Goal: Navigation & Orientation: Find specific page/section

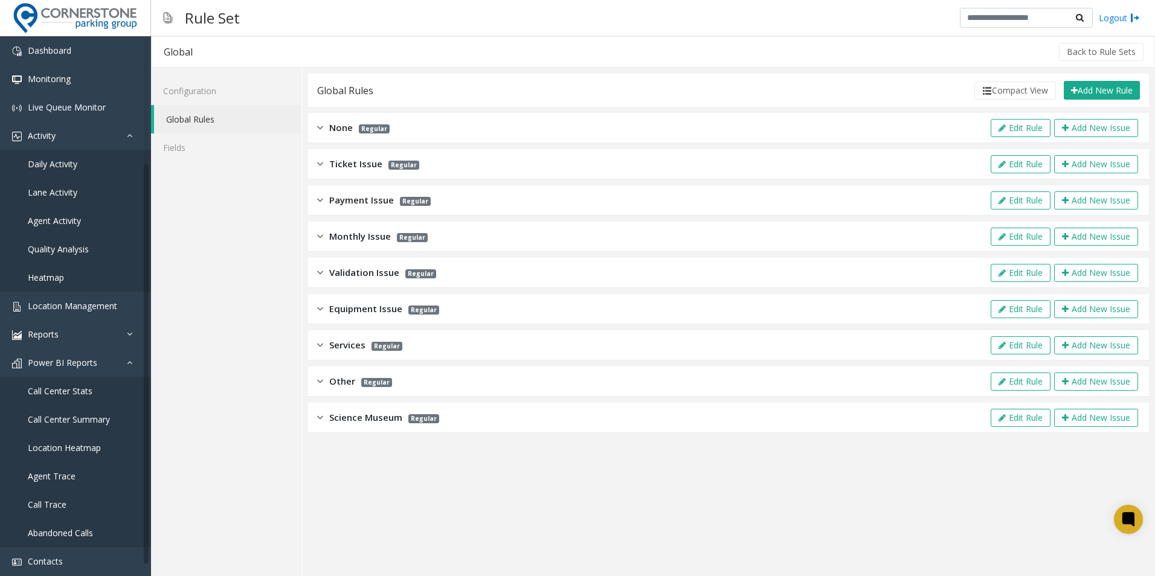
scroll to position [160, 0]
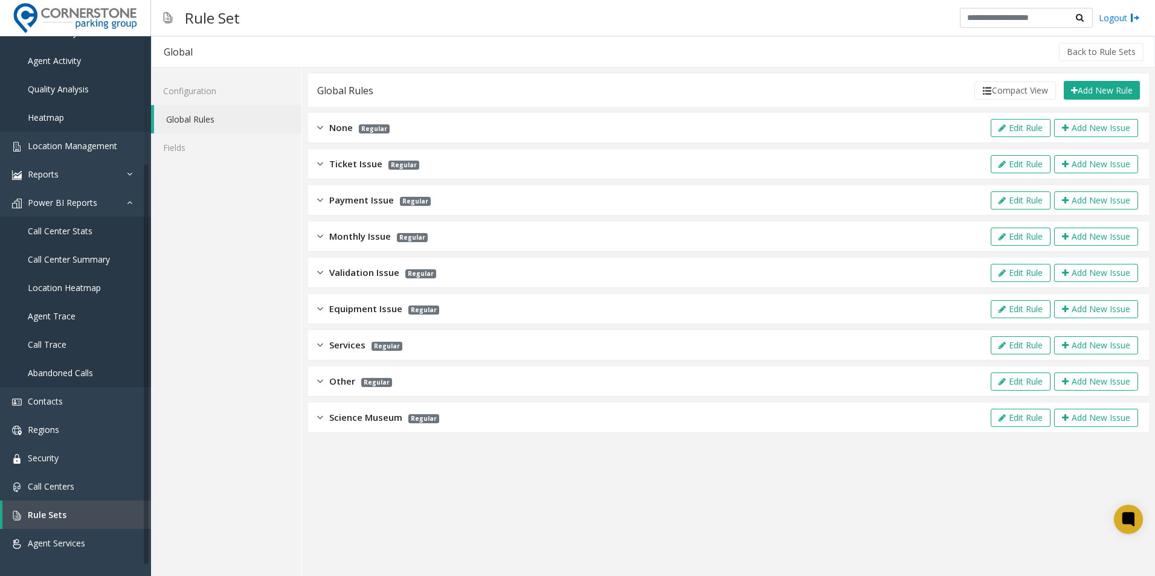
click at [364, 419] on span "Science Museum" at bounding box center [365, 418] width 73 height 14
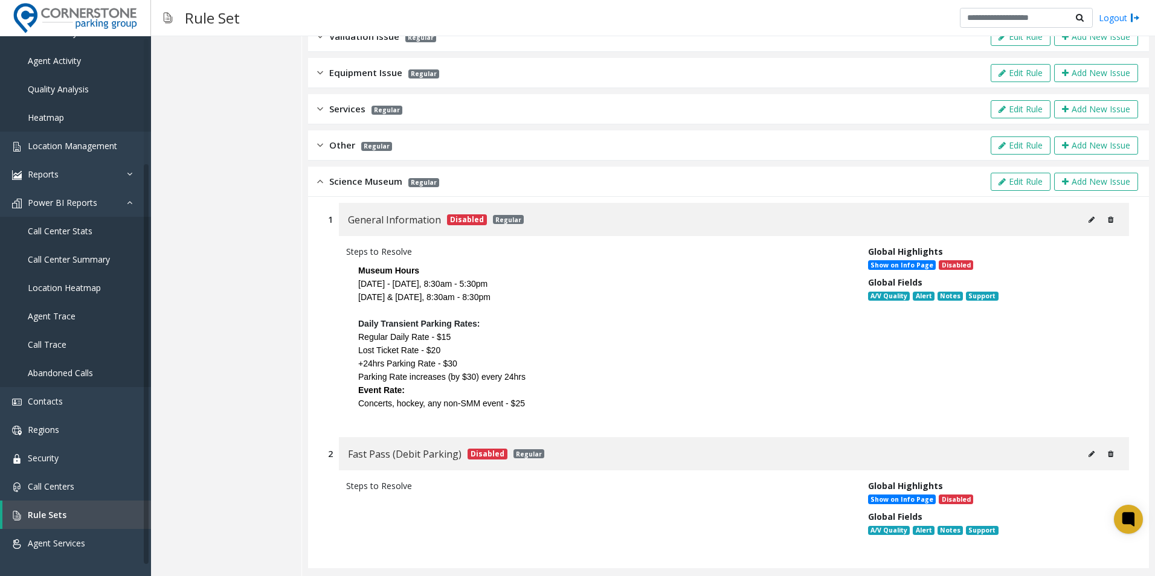
scroll to position [249, 0]
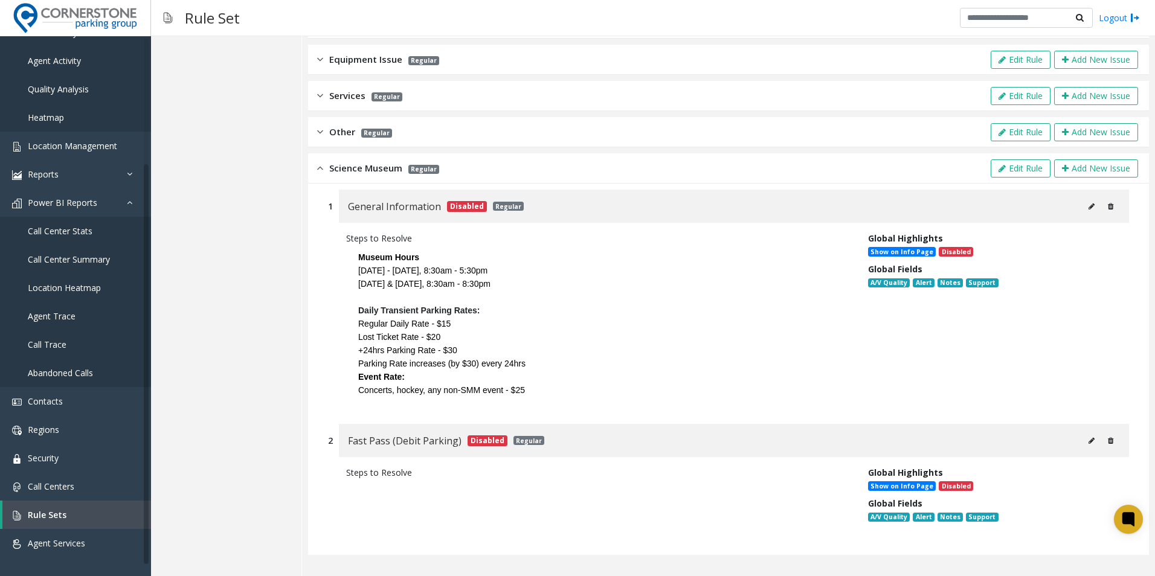
click at [318, 166] on img at bounding box center [320, 168] width 6 height 14
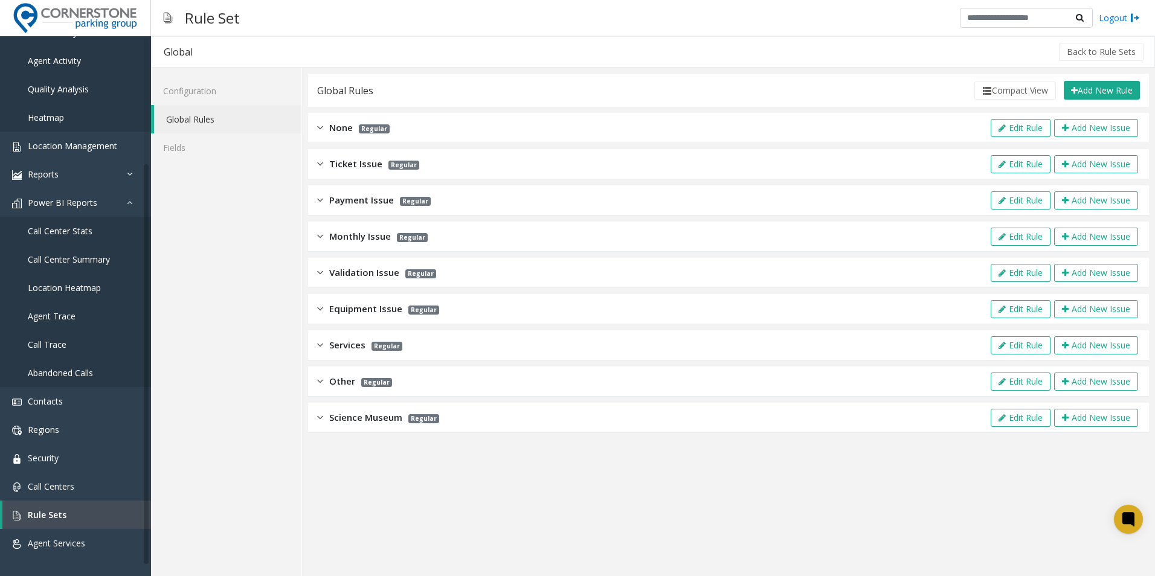
scroll to position [0, 0]
click at [368, 94] on div "Global Rules" at bounding box center [345, 91] width 56 height 16
click at [355, 95] on div "Global Rules" at bounding box center [345, 91] width 56 height 16
click at [77, 493] on link "Call Centers" at bounding box center [75, 486] width 151 height 28
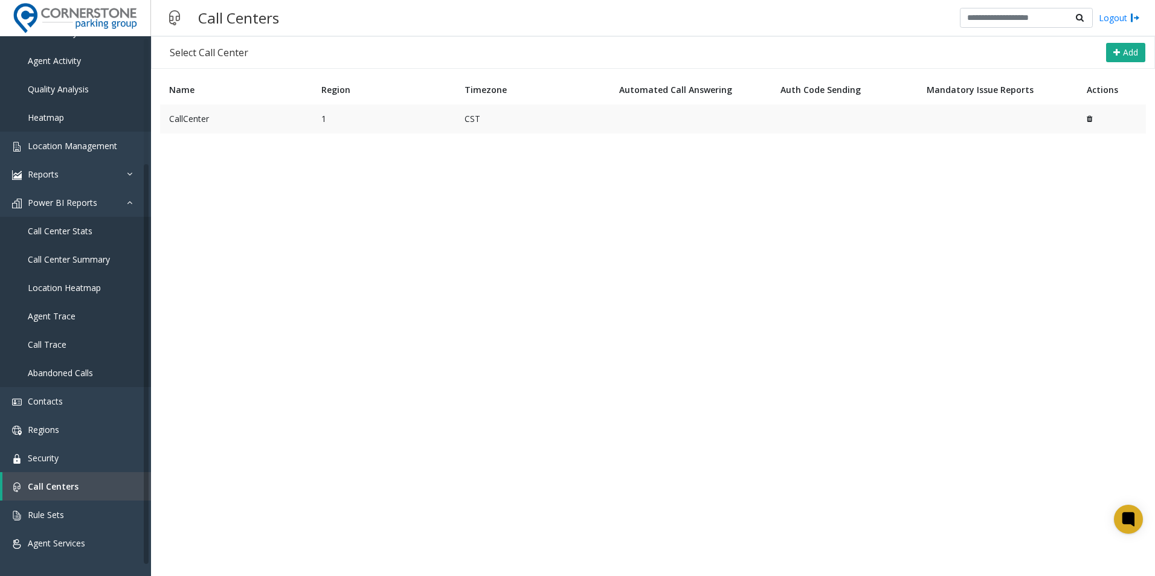
click at [202, 116] on td "CallCenter" at bounding box center [236, 119] width 152 height 29
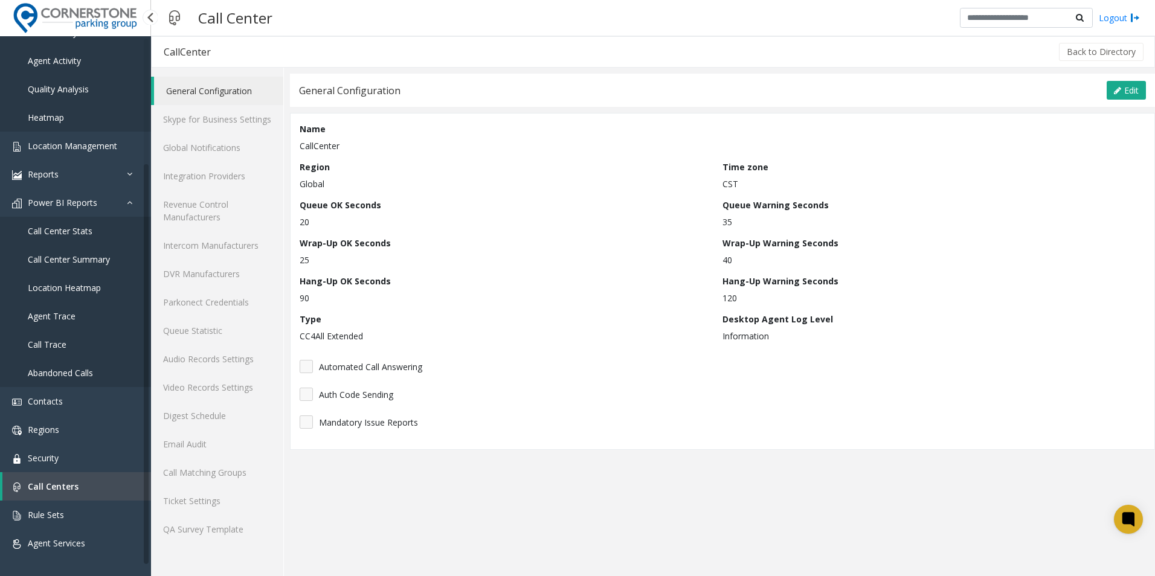
click at [65, 490] on span "Call Centers" at bounding box center [53, 486] width 51 height 11
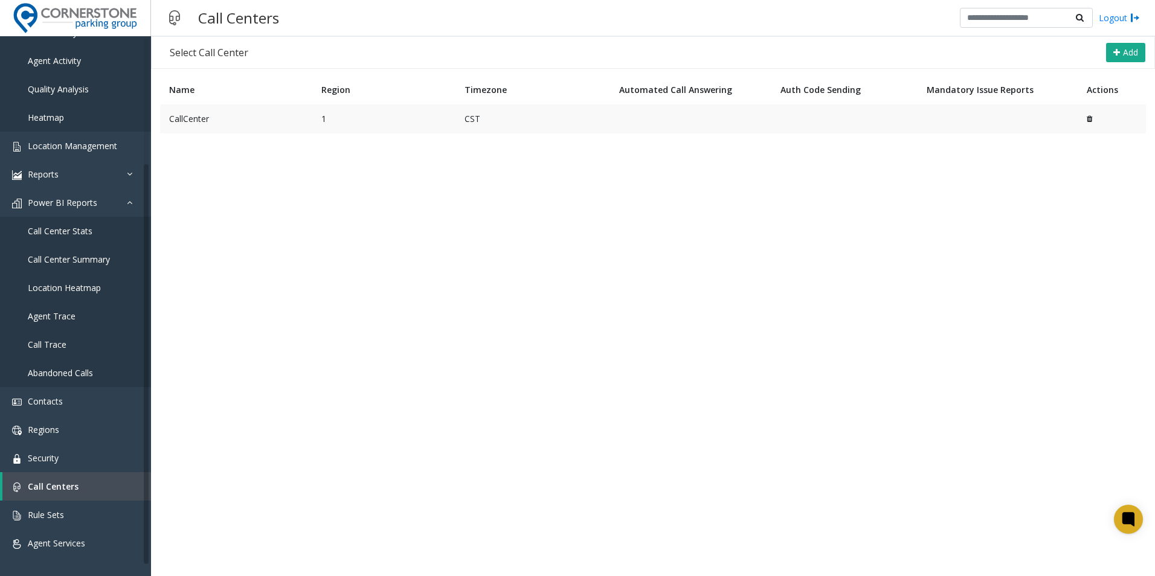
click at [195, 117] on td "CallCenter" at bounding box center [236, 119] width 152 height 29
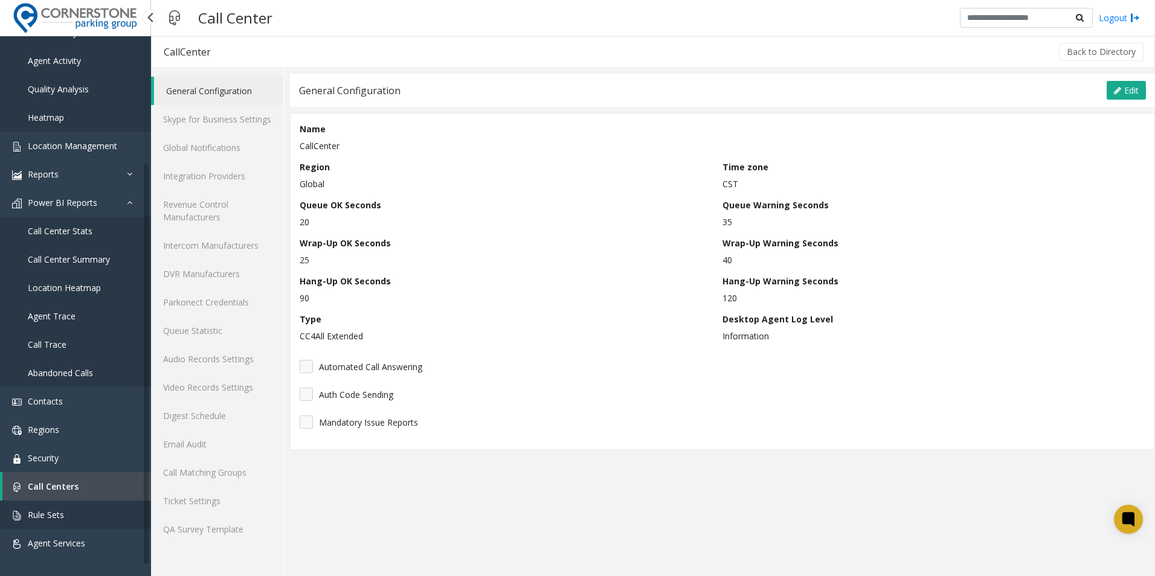
click at [80, 513] on link "Rule Sets" at bounding box center [75, 515] width 151 height 28
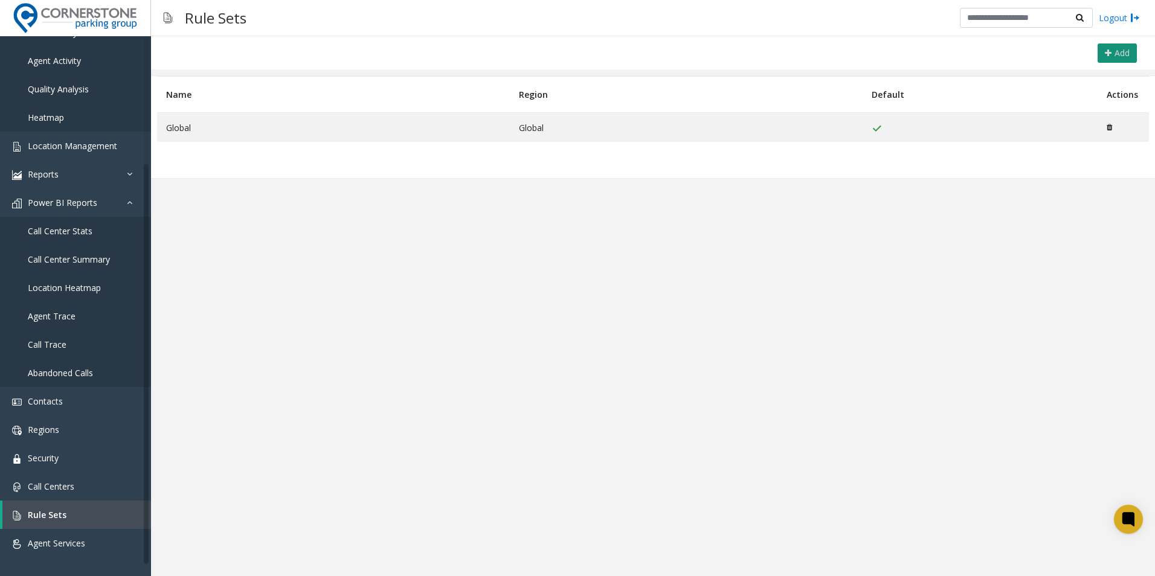
click at [1105, 57] on icon at bounding box center [1108, 53] width 7 height 10
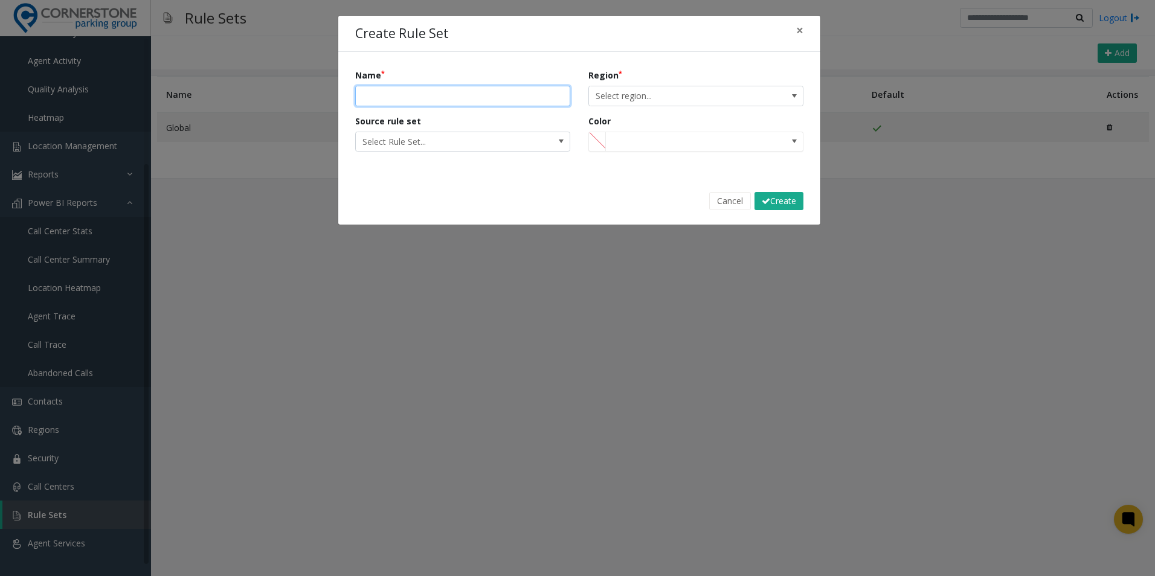
click at [496, 102] on input "Name" at bounding box center [462, 96] width 215 height 21
type input "*******"
click at [799, 31] on span "×" at bounding box center [799, 30] width 7 height 17
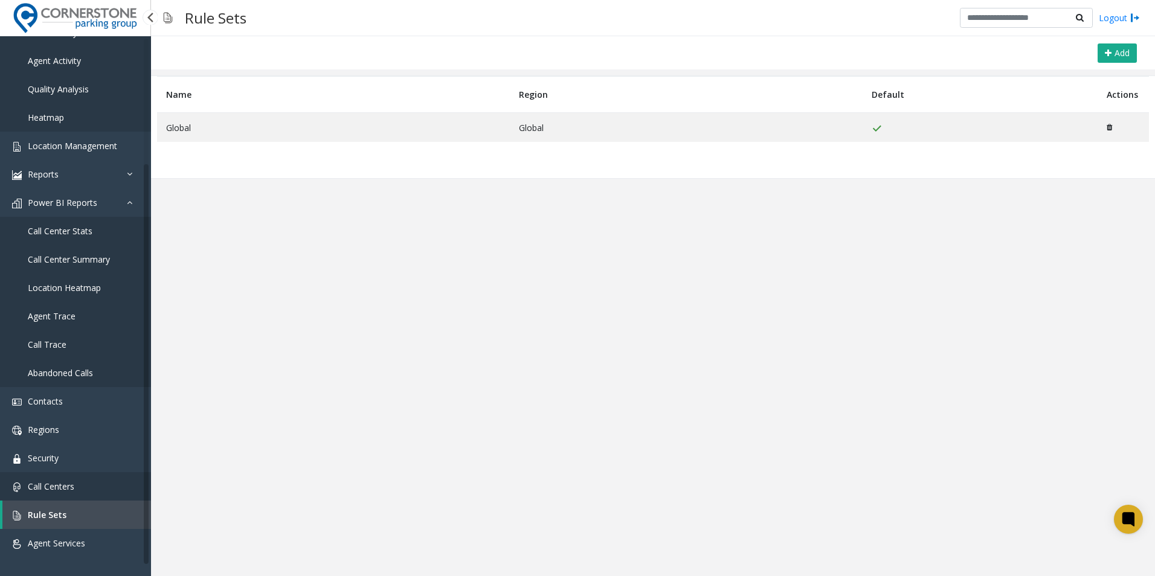
click at [83, 491] on link "Call Centers" at bounding box center [75, 486] width 151 height 28
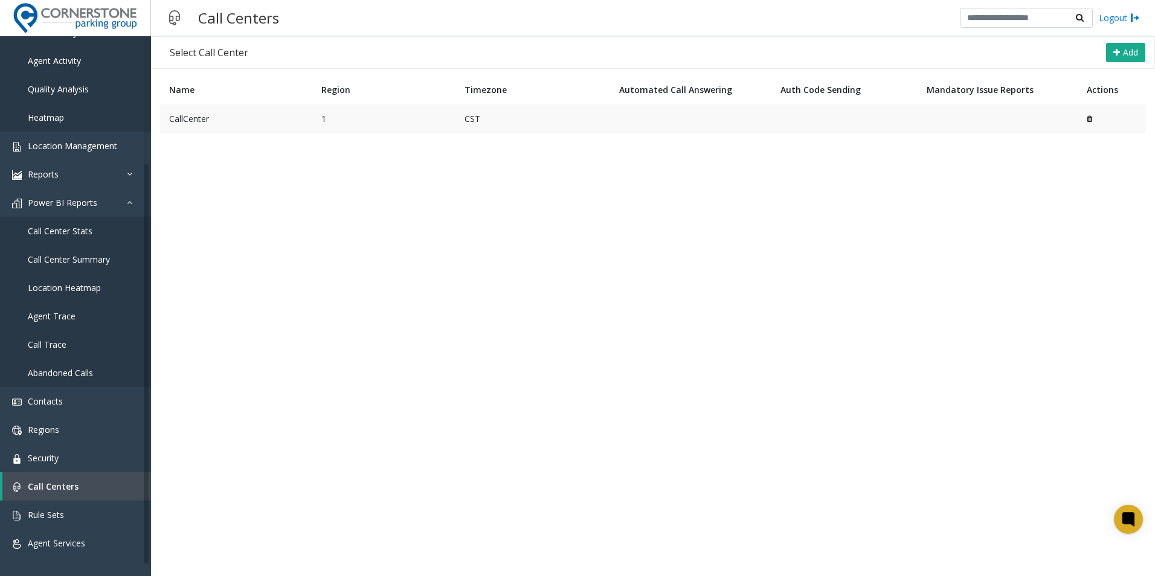
click at [267, 124] on td "CallCenter" at bounding box center [236, 119] width 152 height 29
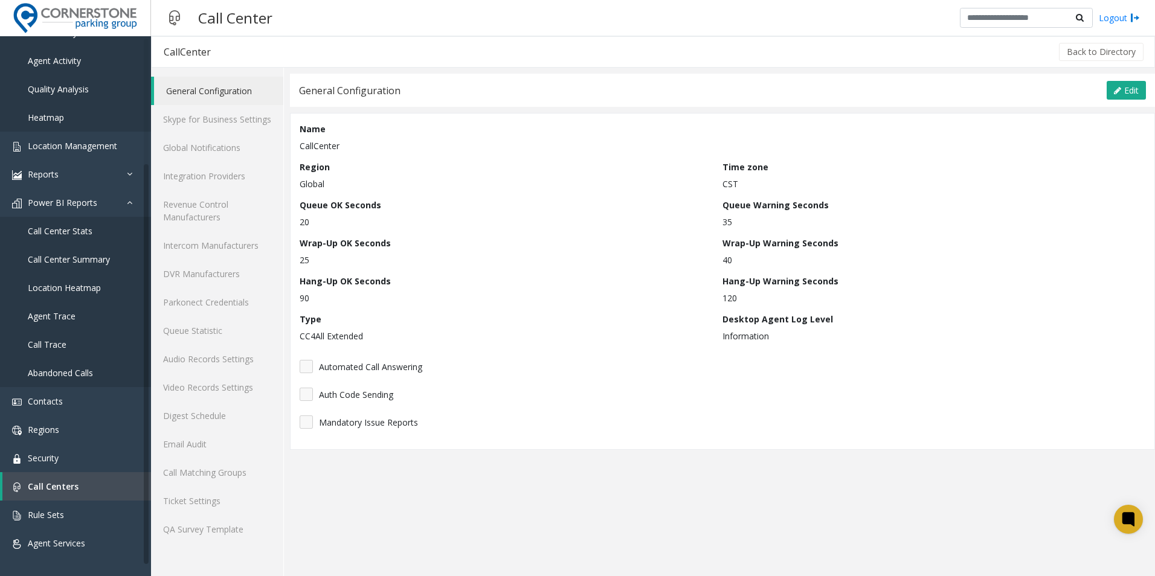
drag, startPoint x: 327, startPoint y: 187, endPoint x: 300, endPoint y: 191, distance: 27.5
click at [300, 191] on div "Name CallCenter Region Global Time zone CST Queue OK Seconds 20 Queue Warning S…" at bounding box center [723, 282] width 846 height 318
click at [54, 513] on span "Rule Sets" at bounding box center [46, 514] width 36 height 11
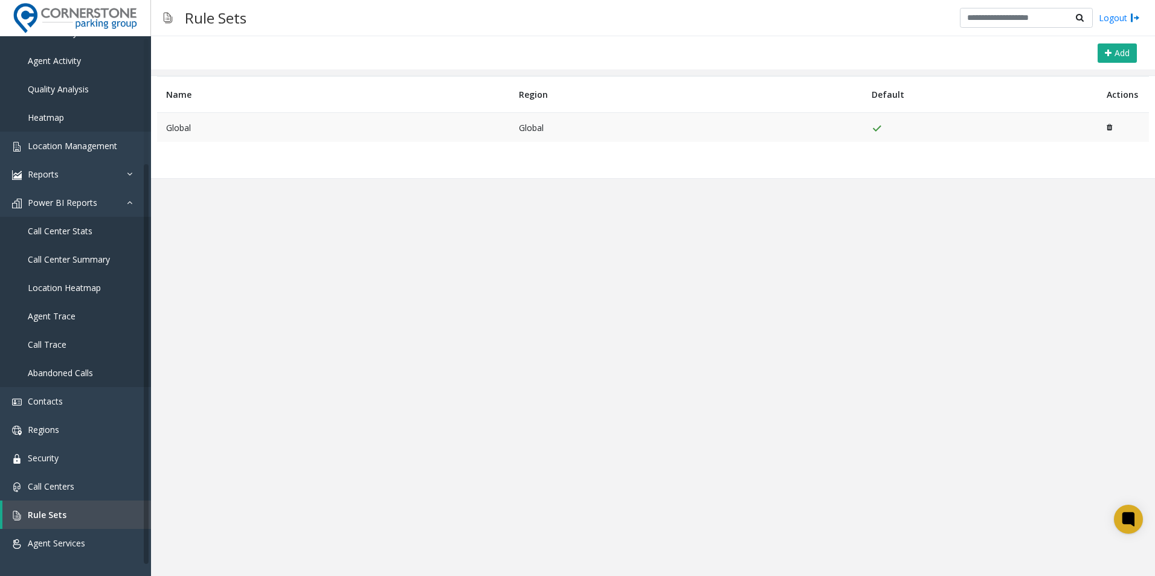
click at [295, 132] on td "Global" at bounding box center [333, 128] width 353 height 30
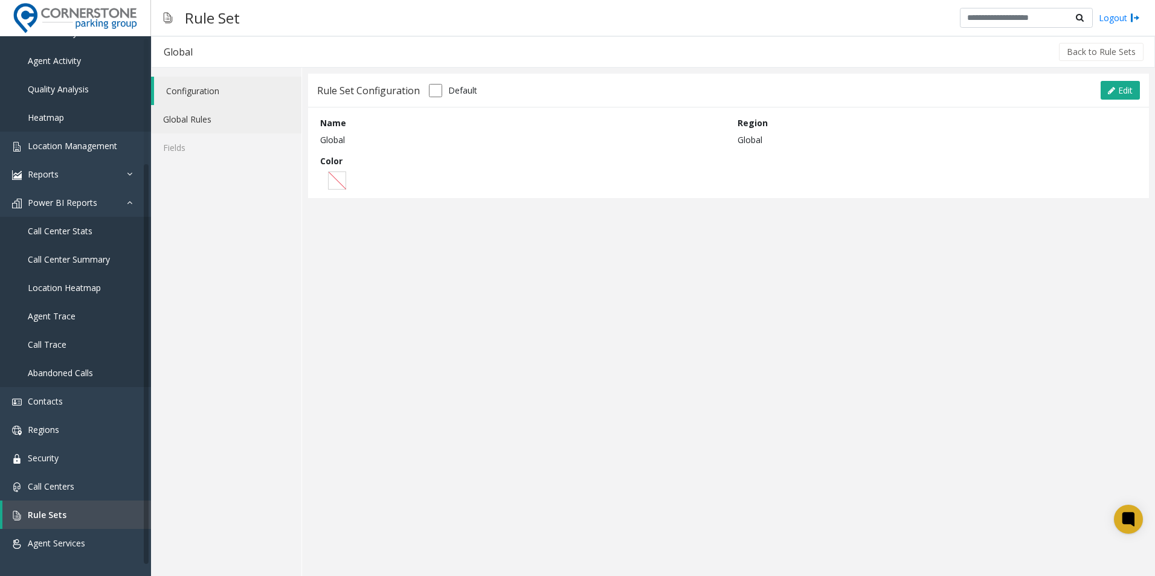
click at [233, 132] on link "Global Rules" at bounding box center [226, 119] width 150 height 28
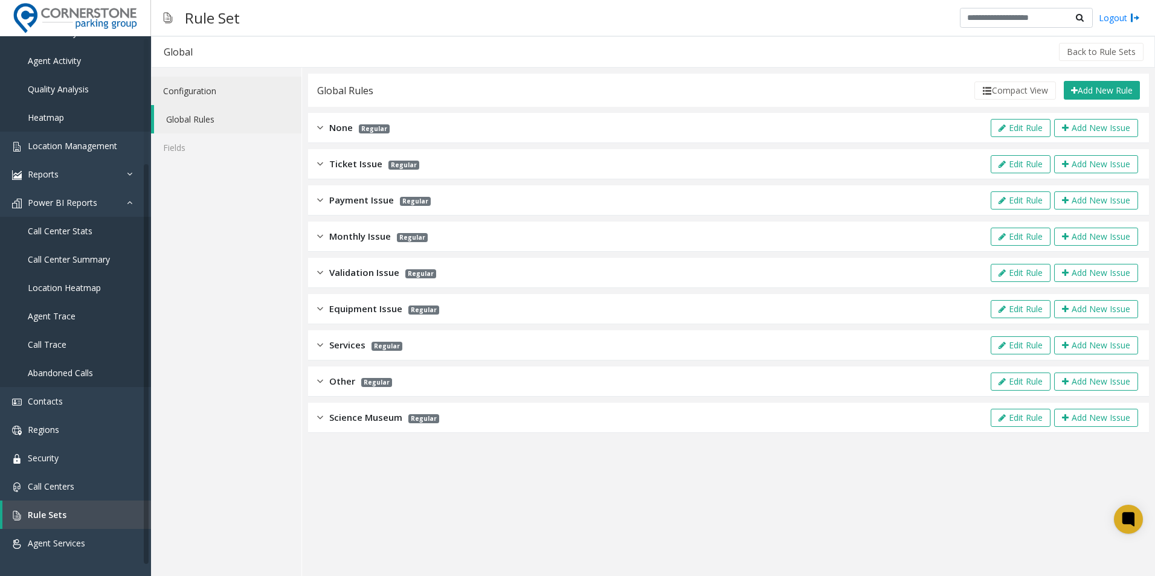
click at [206, 93] on link "Configuration" at bounding box center [226, 91] width 150 height 28
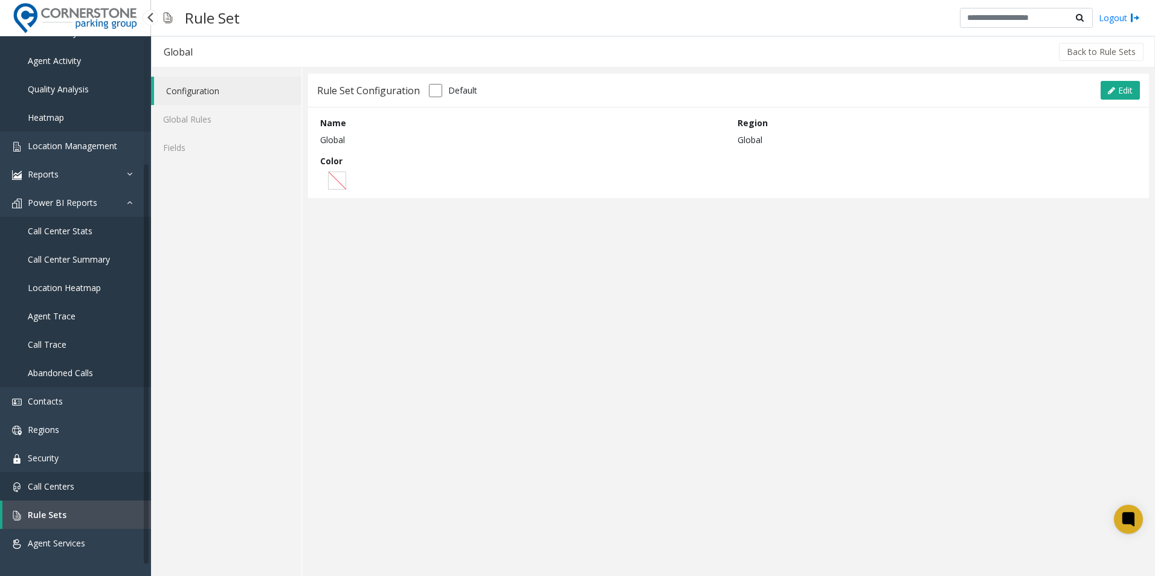
click at [37, 482] on span "Call Centers" at bounding box center [51, 486] width 47 height 11
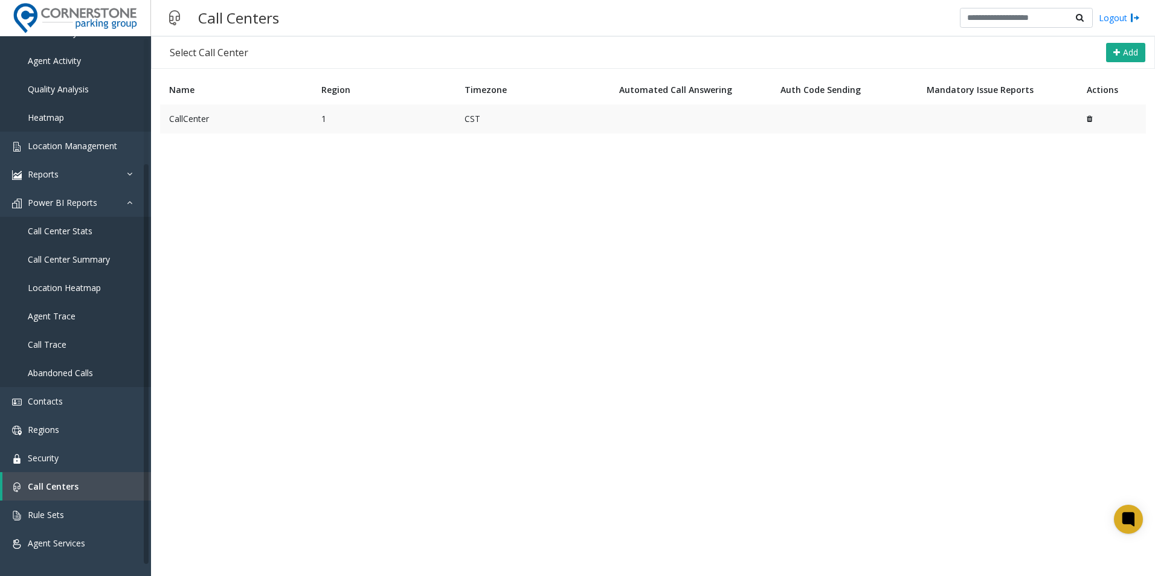
click at [245, 114] on td "CallCenter" at bounding box center [236, 119] width 152 height 29
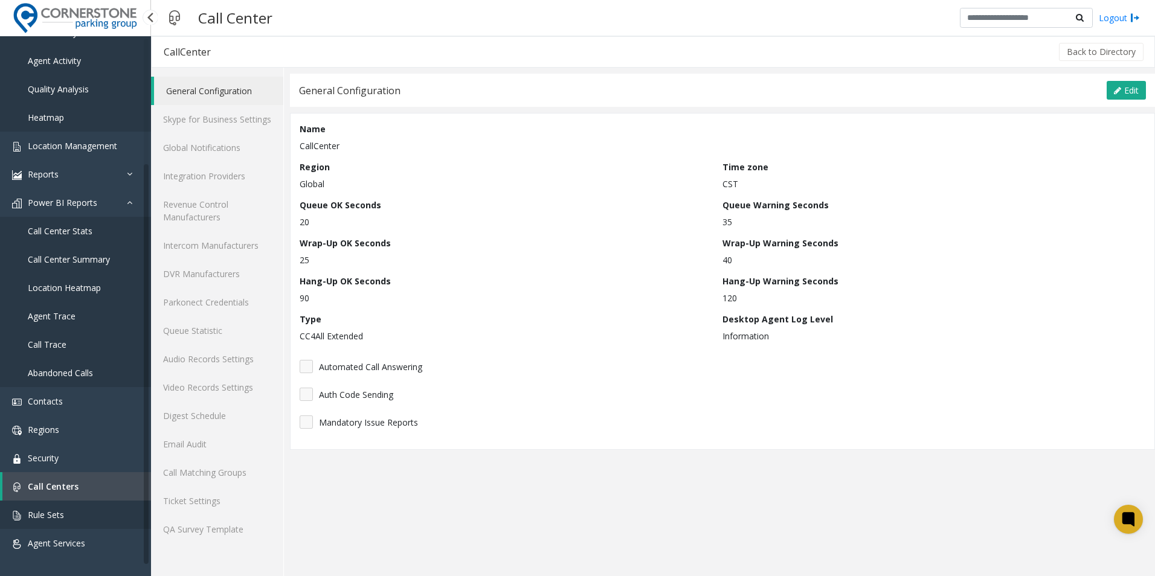
click at [71, 516] on link "Rule Sets" at bounding box center [75, 515] width 151 height 28
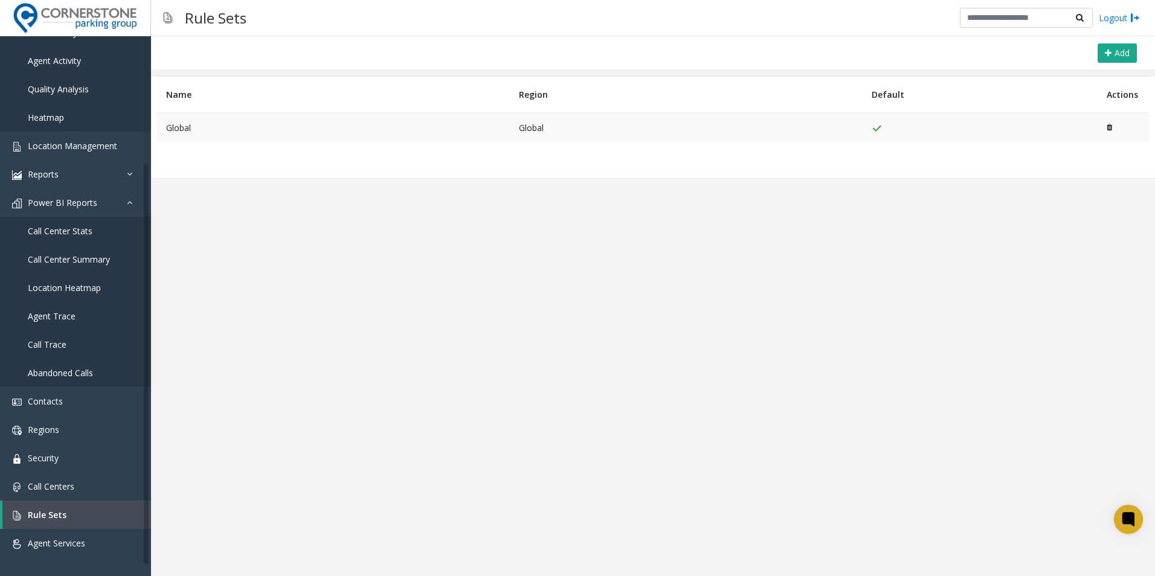
click at [207, 131] on td "Global" at bounding box center [333, 128] width 353 height 30
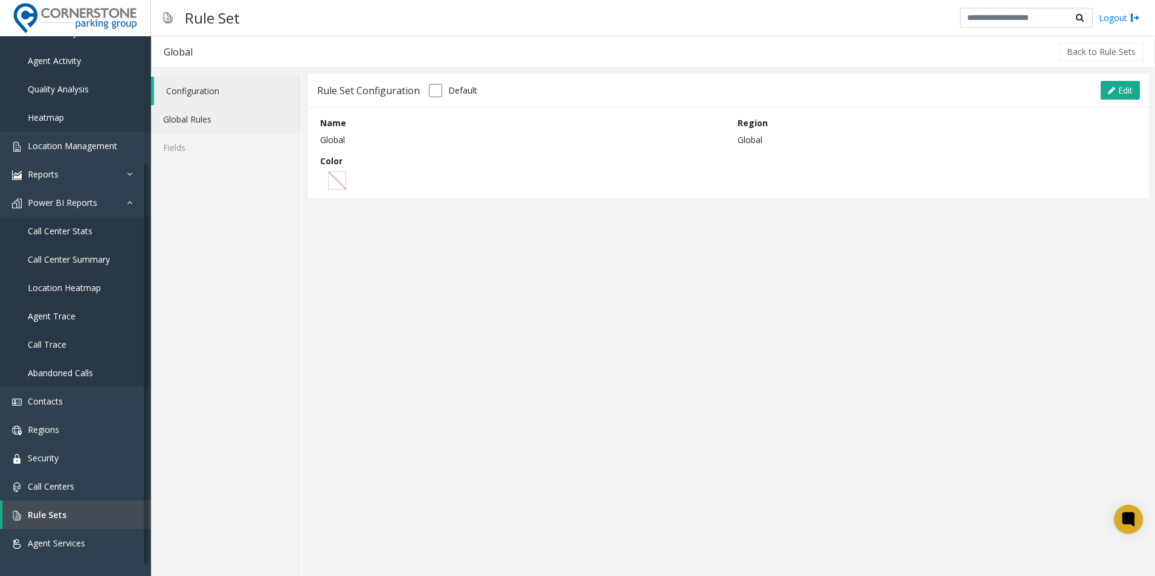
click at [186, 118] on link "Global Rules" at bounding box center [226, 119] width 150 height 28
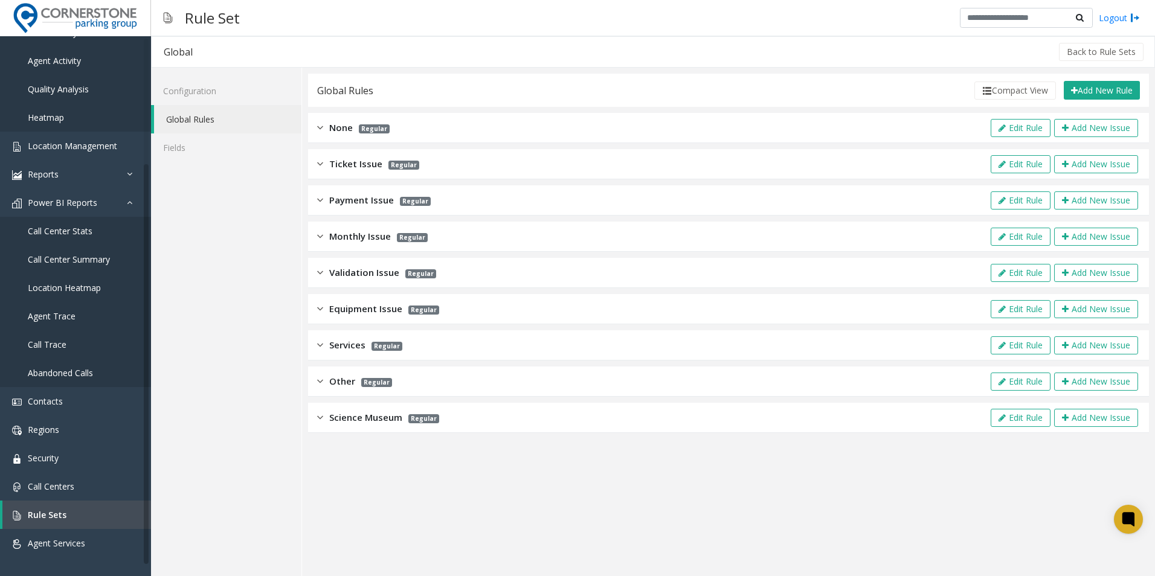
click at [351, 414] on span "Science Museum" at bounding box center [365, 418] width 73 height 14
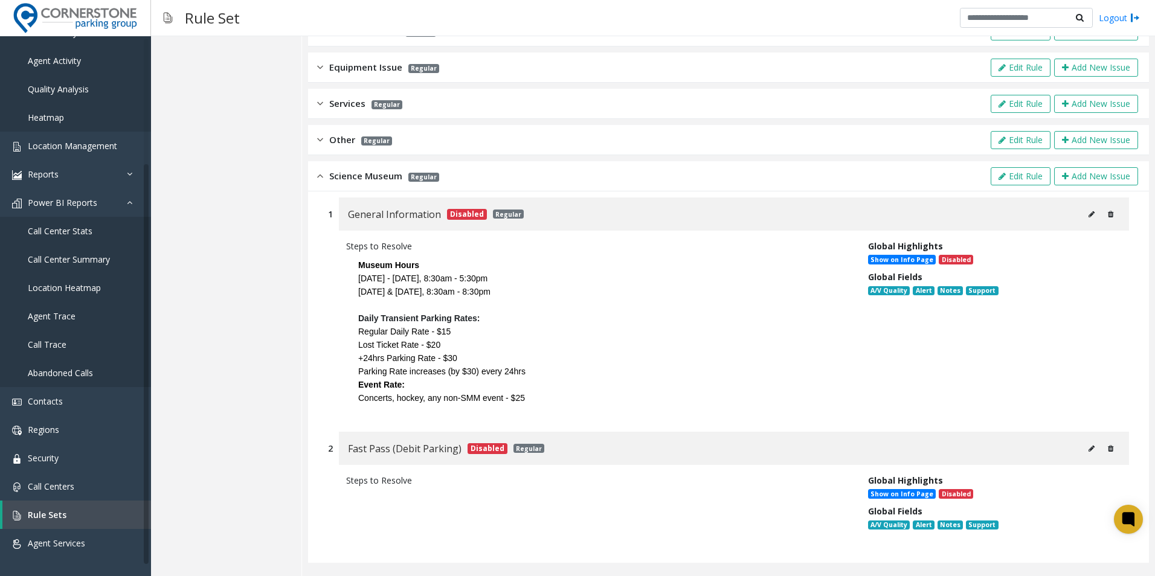
scroll to position [249, 0]
